Goal: Transaction & Acquisition: Purchase product/service

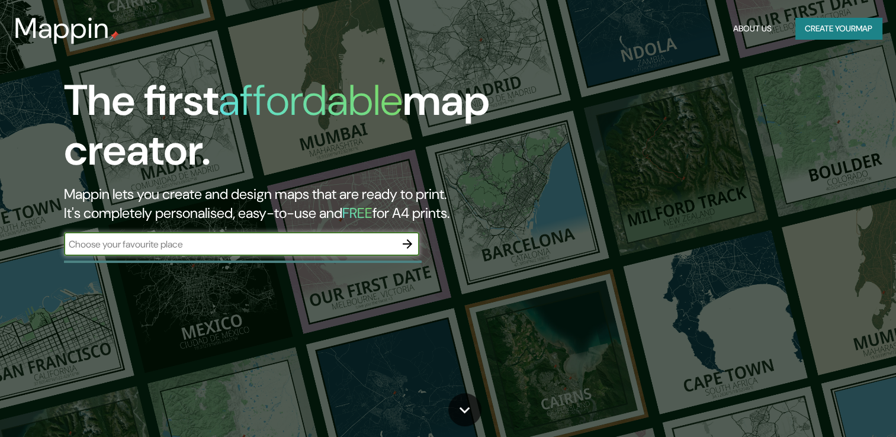
click at [244, 244] on input "text" at bounding box center [230, 244] width 332 height 14
drag, startPoint x: 169, startPoint y: 247, endPoint x: -2, endPoint y: 247, distance: 171.7
click at [0, 247] on html "Mappin About Us Create your map The first affordable map creator. Mappin lets y…" at bounding box center [448, 218] width 896 height 437
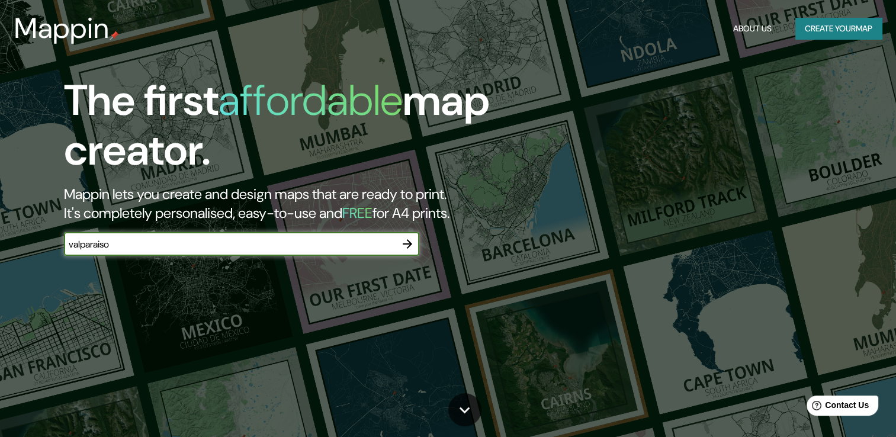
type input "valparaiso"
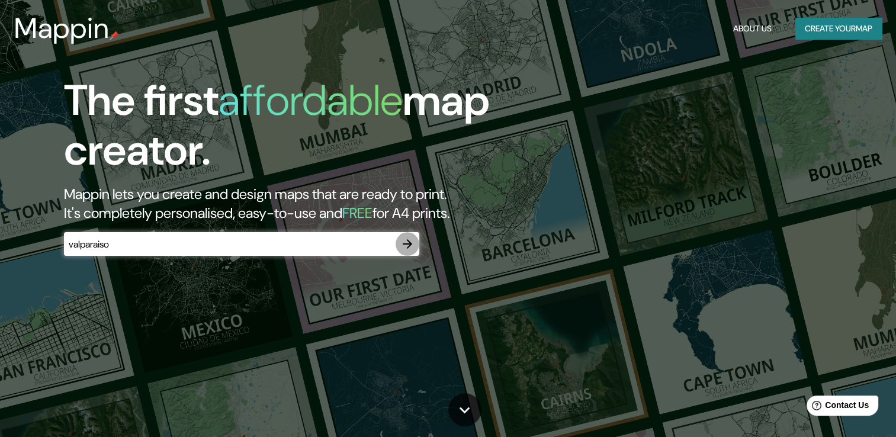
click at [403, 249] on icon "button" at bounding box center [407, 244] width 14 height 14
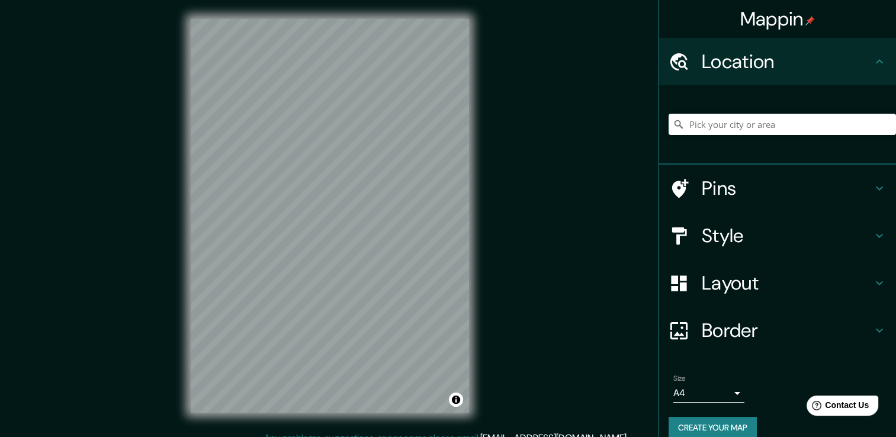
click at [781, 135] on div at bounding box center [781, 124] width 227 height 59
click at [772, 127] on input "Pick your city or area" at bounding box center [781, 124] width 227 height 21
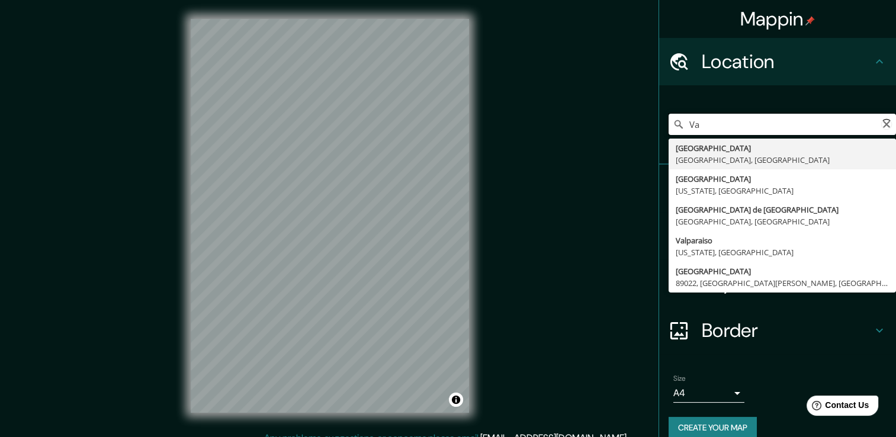
type input "V"
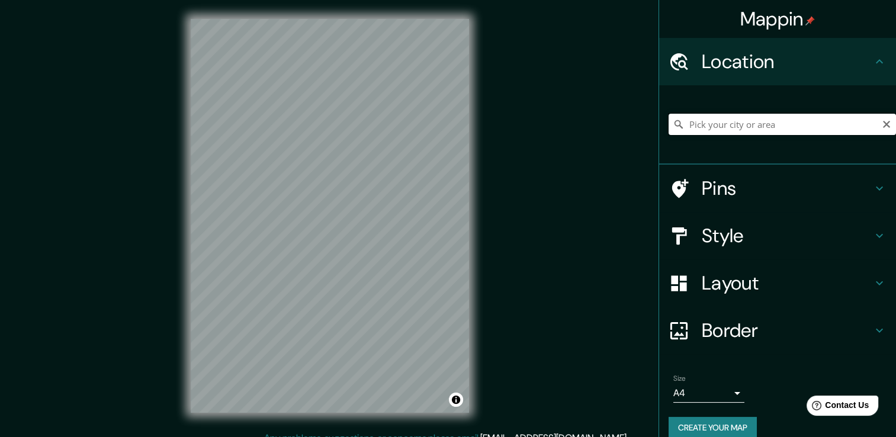
click at [730, 116] on input "Pick your city or area" at bounding box center [781, 124] width 227 height 21
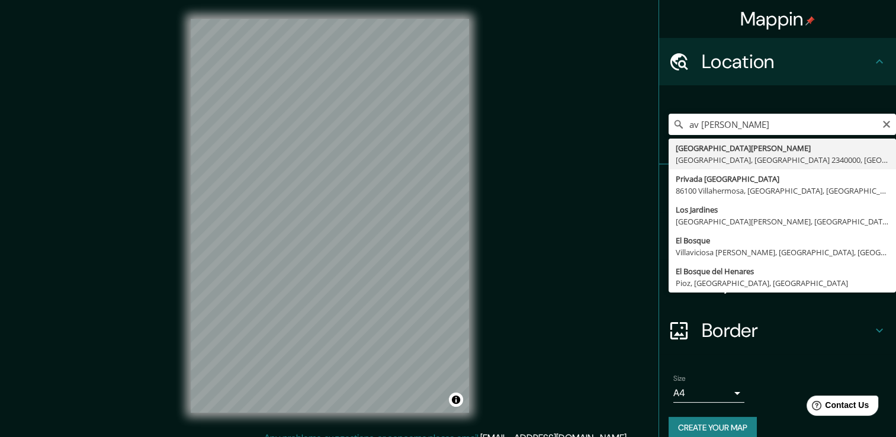
type input "[GEOGRAPHIC_DATA][PERSON_NAME], [GEOGRAPHIC_DATA], [GEOGRAPHIC_DATA] 2340000, […"
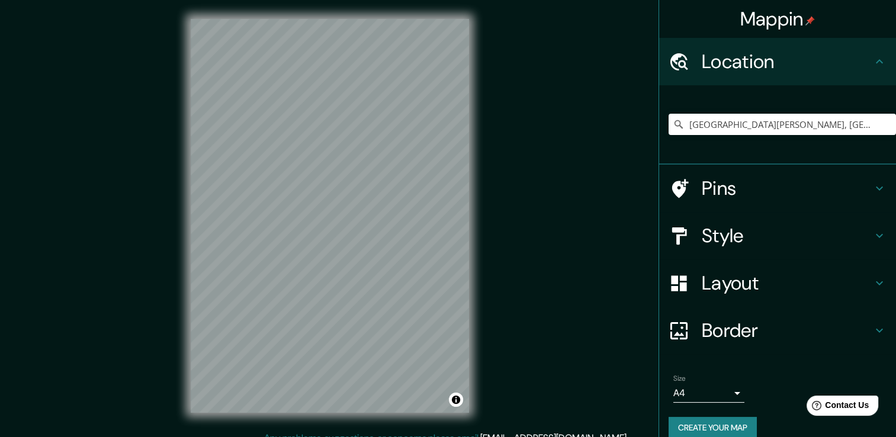
click at [399, 12] on div "© Mapbox © OpenStreetMap Improve this map" at bounding box center [330, 215] width 316 height 431
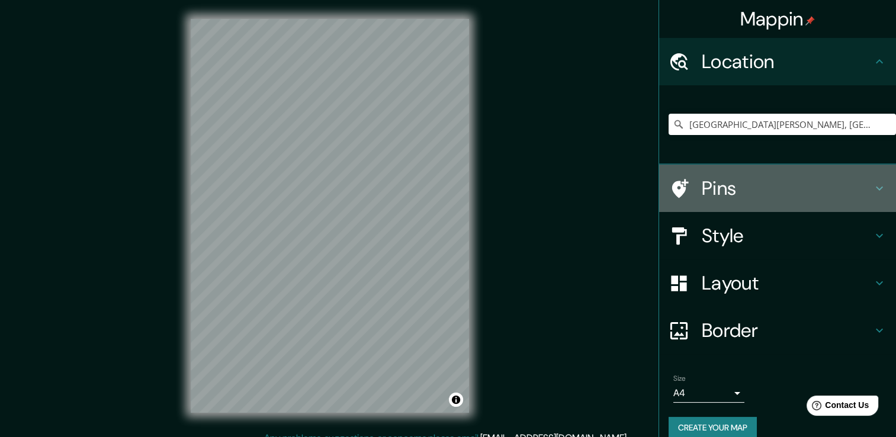
click at [835, 192] on h4 "Pins" at bounding box center [786, 188] width 170 height 24
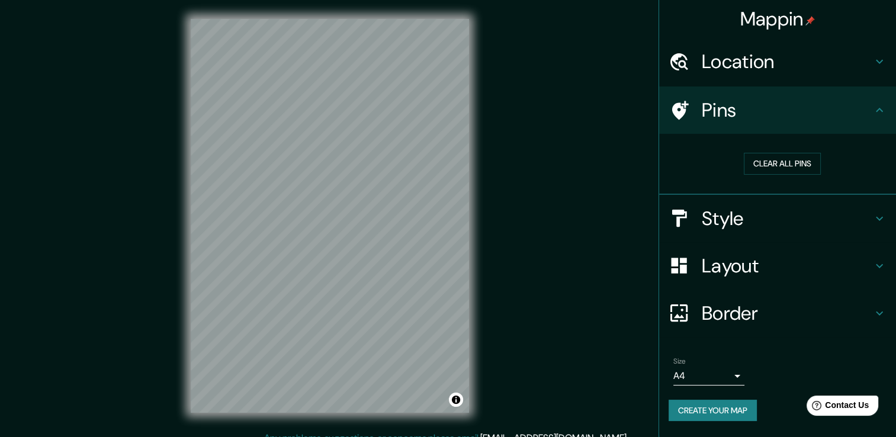
click at [805, 236] on div "Style" at bounding box center [777, 218] width 237 height 47
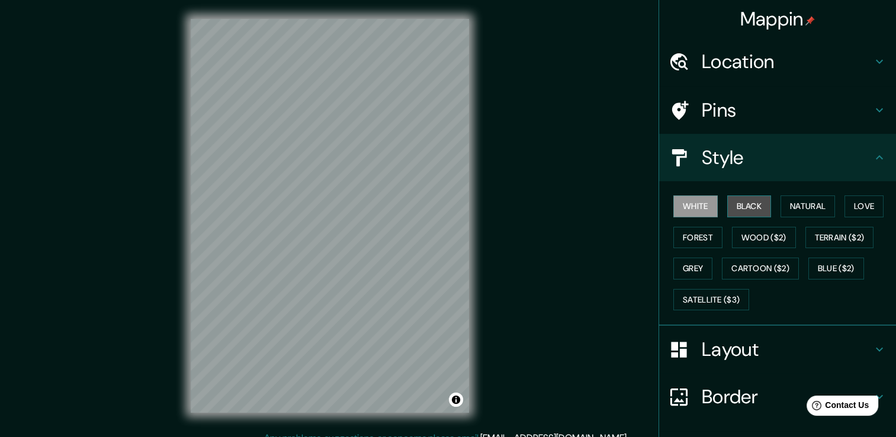
click at [739, 207] on button "Black" at bounding box center [749, 206] width 44 height 22
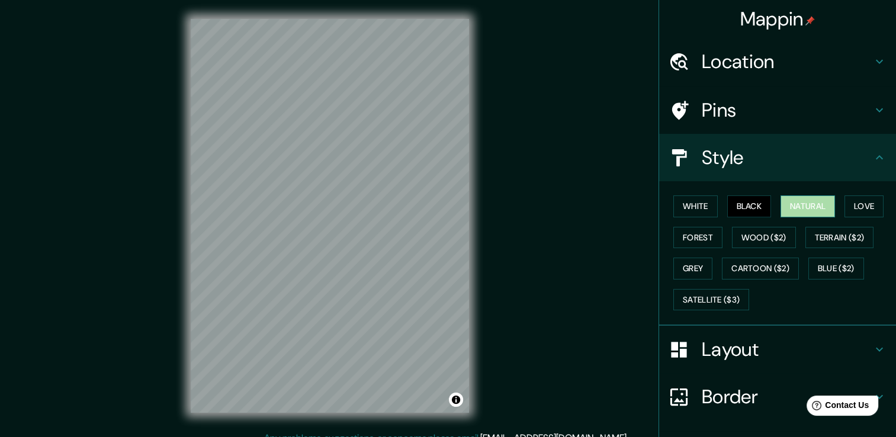
click at [802, 210] on button "Natural" at bounding box center [807, 206] width 54 height 22
click at [738, 276] on button "Cartoon ($2)" at bounding box center [760, 269] width 77 height 22
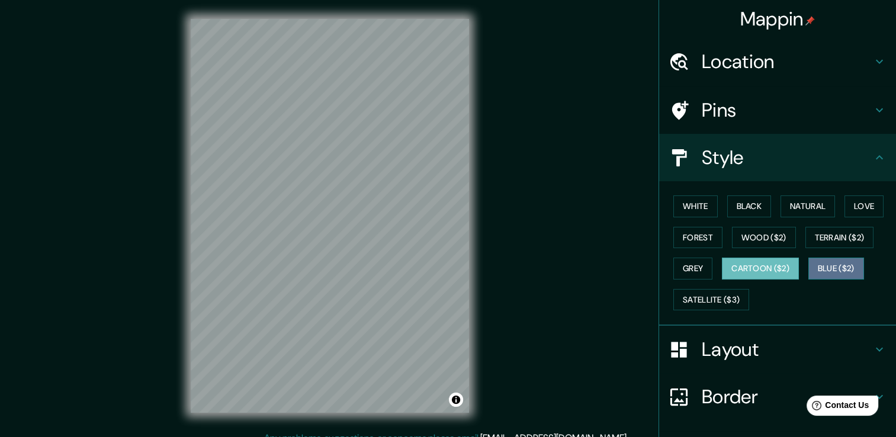
click at [845, 262] on button "Blue ($2)" at bounding box center [836, 269] width 56 height 22
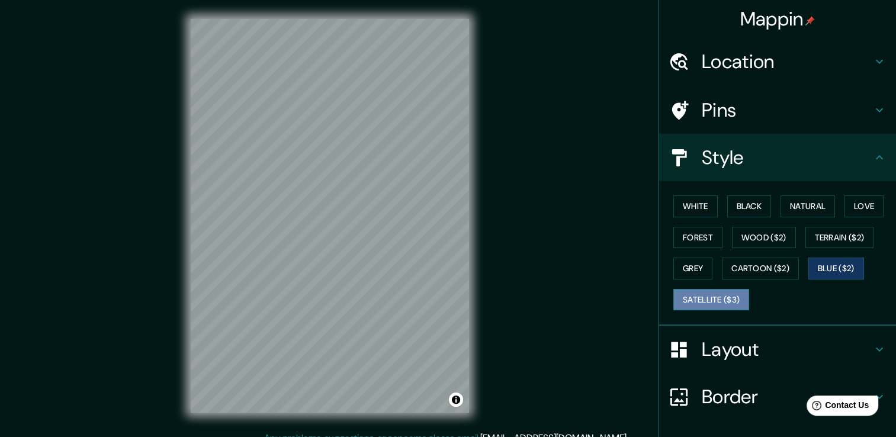
click at [719, 304] on button "Satellite ($3)" at bounding box center [711, 300] width 76 height 22
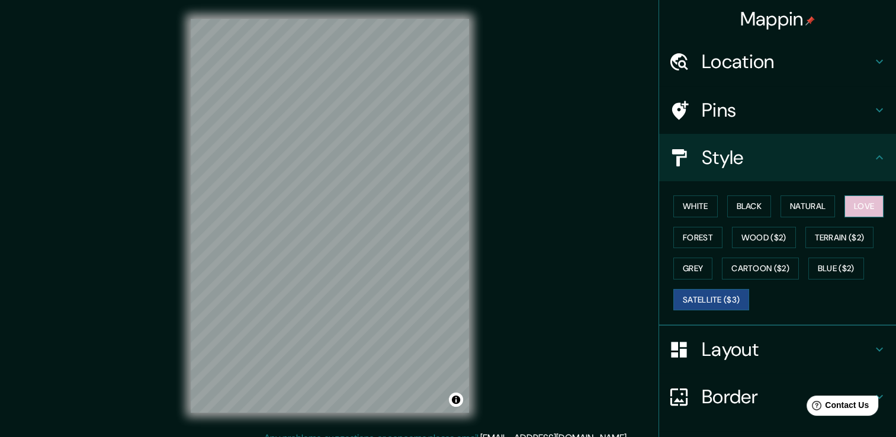
click at [854, 212] on button "Love" at bounding box center [863, 206] width 39 height 22
click at [746, 206] on button "Black" at bounding box center [749, 206] width 44 height 22
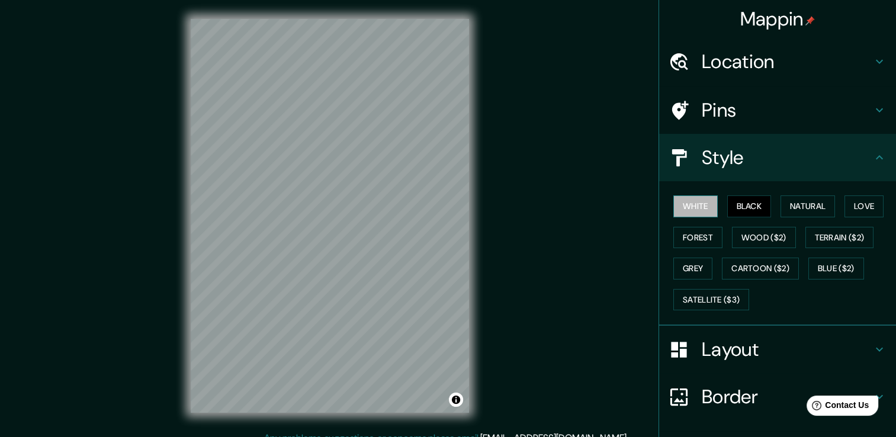
click at [696, 203] on button "White" at bounding box center [695, 206] width 44 height 22
